Goal: Register for event/course

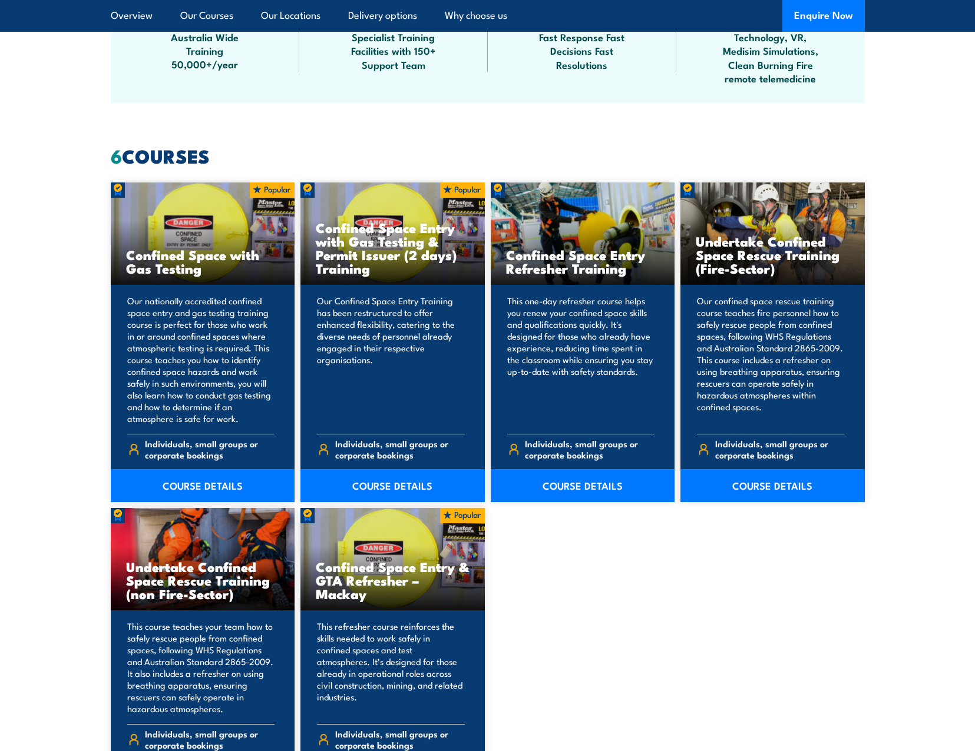
scroll to position [825, 0]
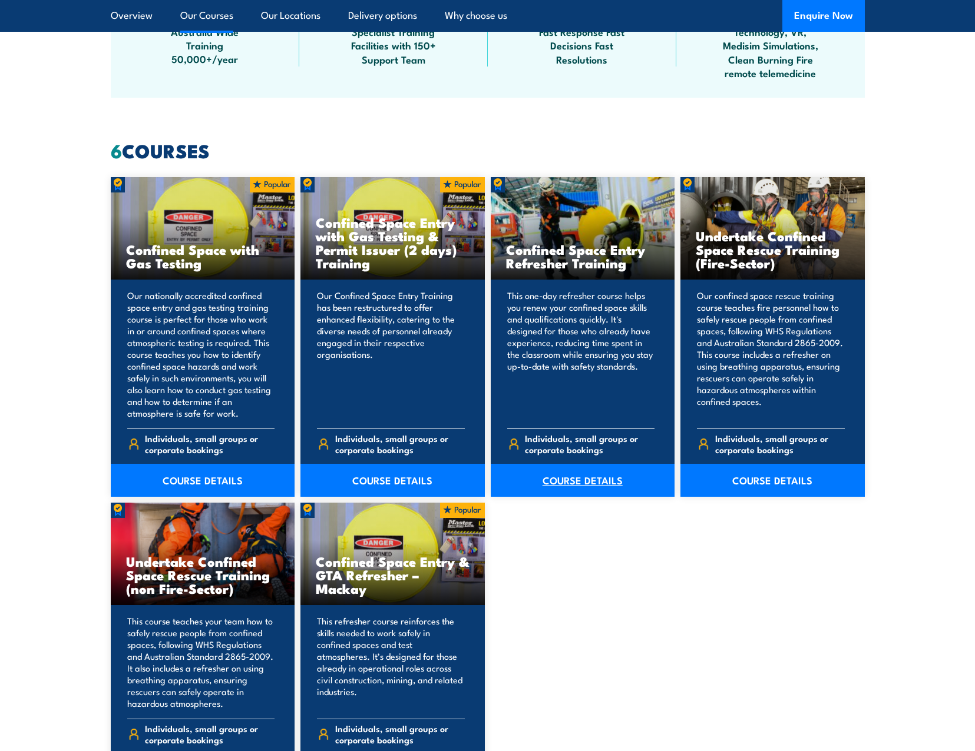
click at [569, 488] on link "COURSE DETAILS" at bounding box center [583, 480] width 184 height 33
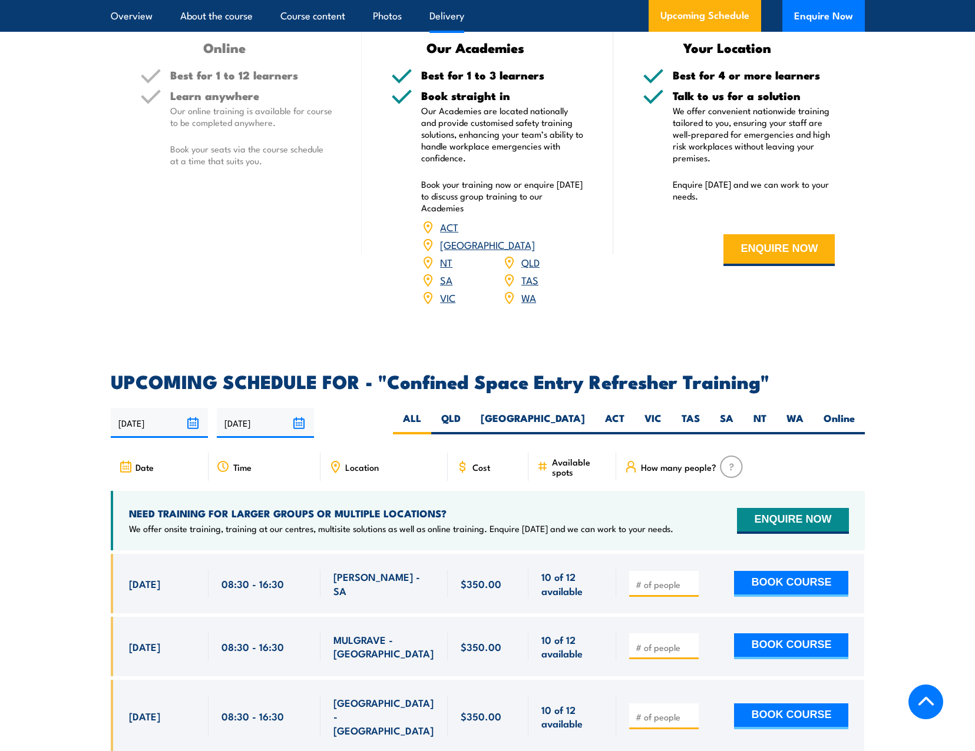
scroll to position [1885, 0]
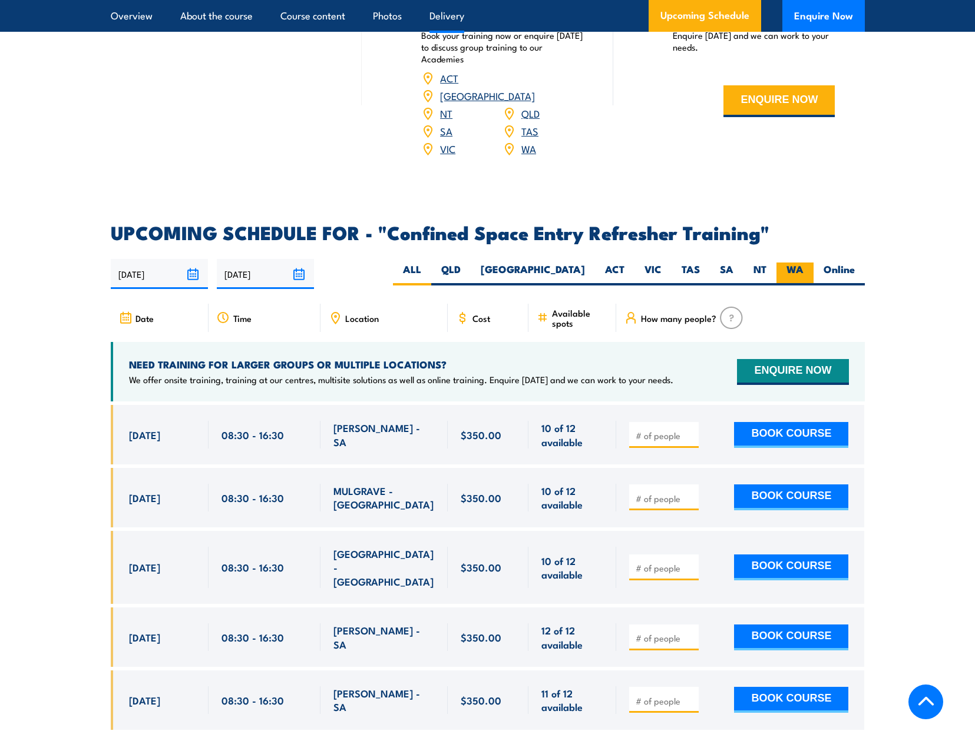
click at [802, 263] on label "WA" at bounding box center [794, 274] width 37 height 23
click at [803, 263] on input "WA" at bounding box center [807, 267] width 8 height 8
radio input "true"
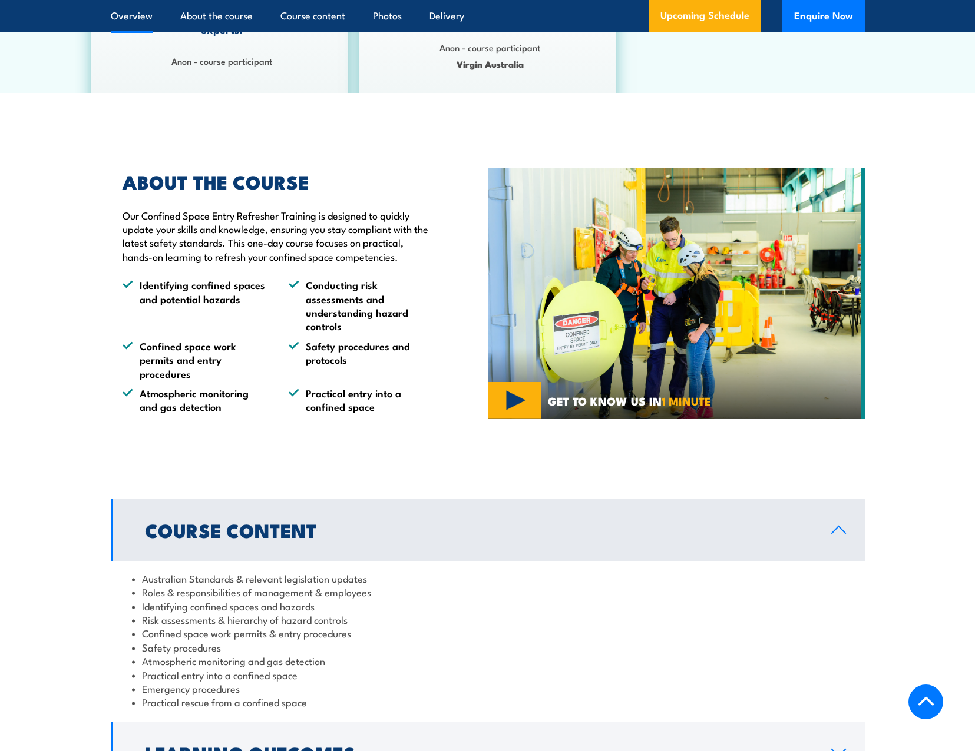
scroll to position [439, 0]
